Goal: Transaction & Acquisition: Purchase product/service

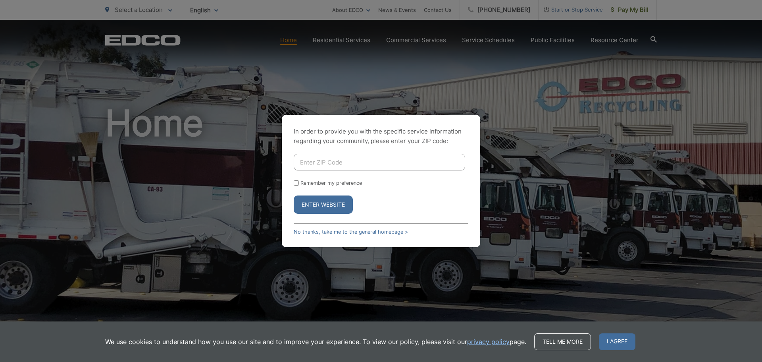
click at [347, 162] on input "Enter ZIP Code" at bounding box center [379, 162] width 171 height 17
type input "92029"
click at [341, 202] on button "Enter Website" at bounding box center [323, 204] width 59 height 18
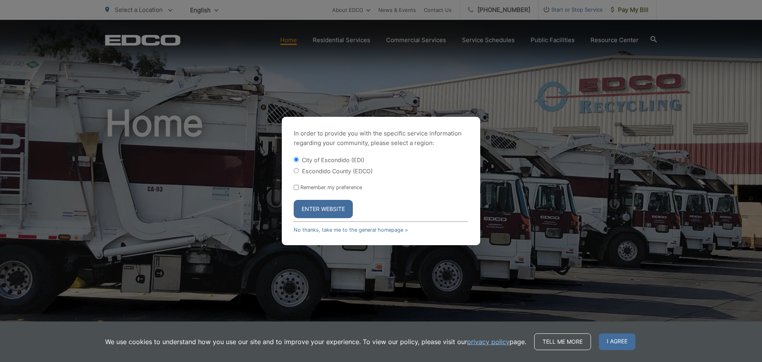
click at [348, 167] on label "Escondido County (EDCO)" at bounding box center [337, 170] width 71 height 7
click at [299, 168] on input "Escondido County (EDCO)" at bounding box center [296, 170] width 5 height 5
radio input "true"
click at [341, 216] on button "Enter Website" at bounding box center [323, 209] width 59 height 18
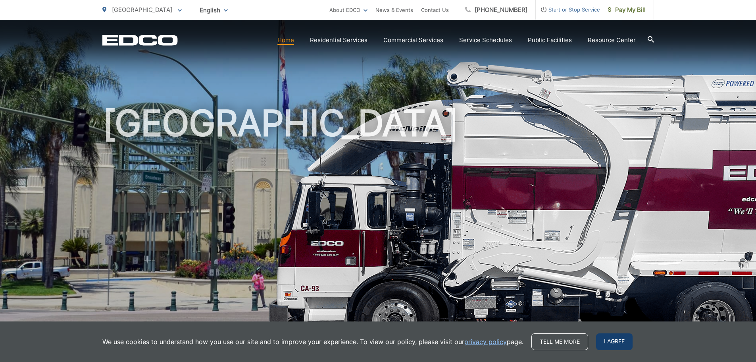
click at [623, 338] on span "I agree" at bounding box center [614, 341] width 37 height 17
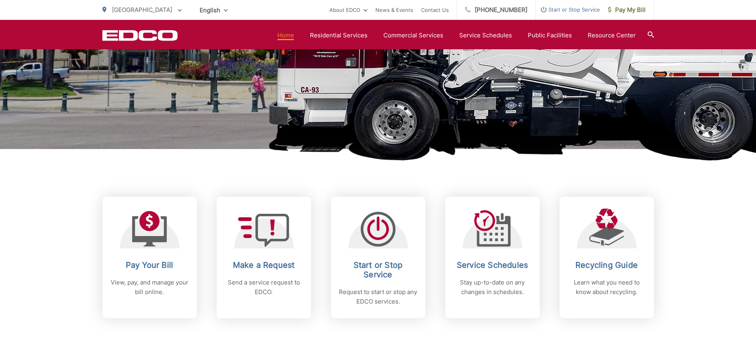
scroll to position [357, 0]
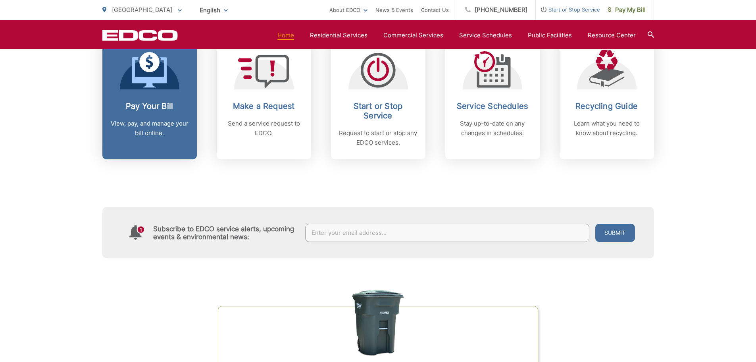
click at [194, 123] on link "Pay Your Bill View, pay, and manage your bill online." at bounding box center [149, 98] width 94 height 121
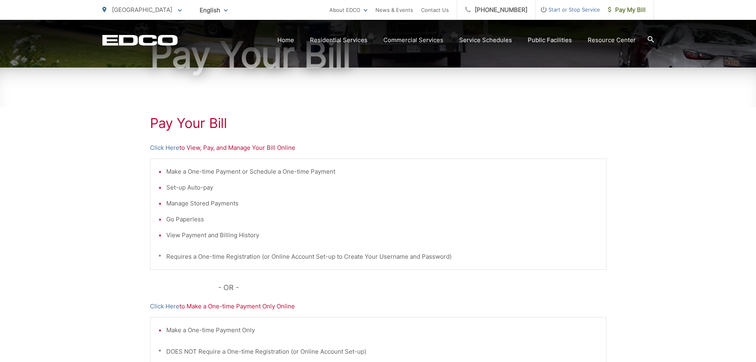
scroll to position [159, 0]
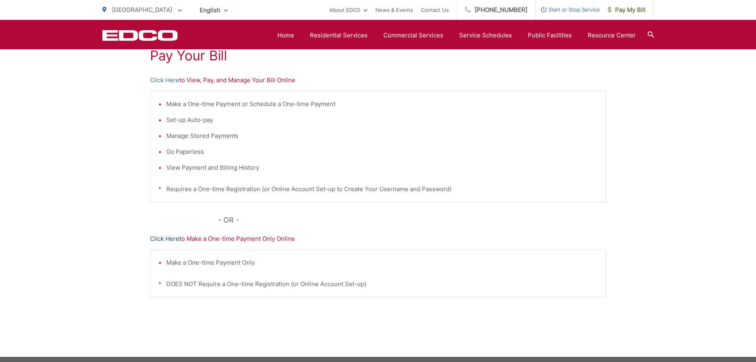
click at [173, 237] on link "Click Here" at bounding box center [164, 239] width 29 height 10
